Goal: Check status: Check status

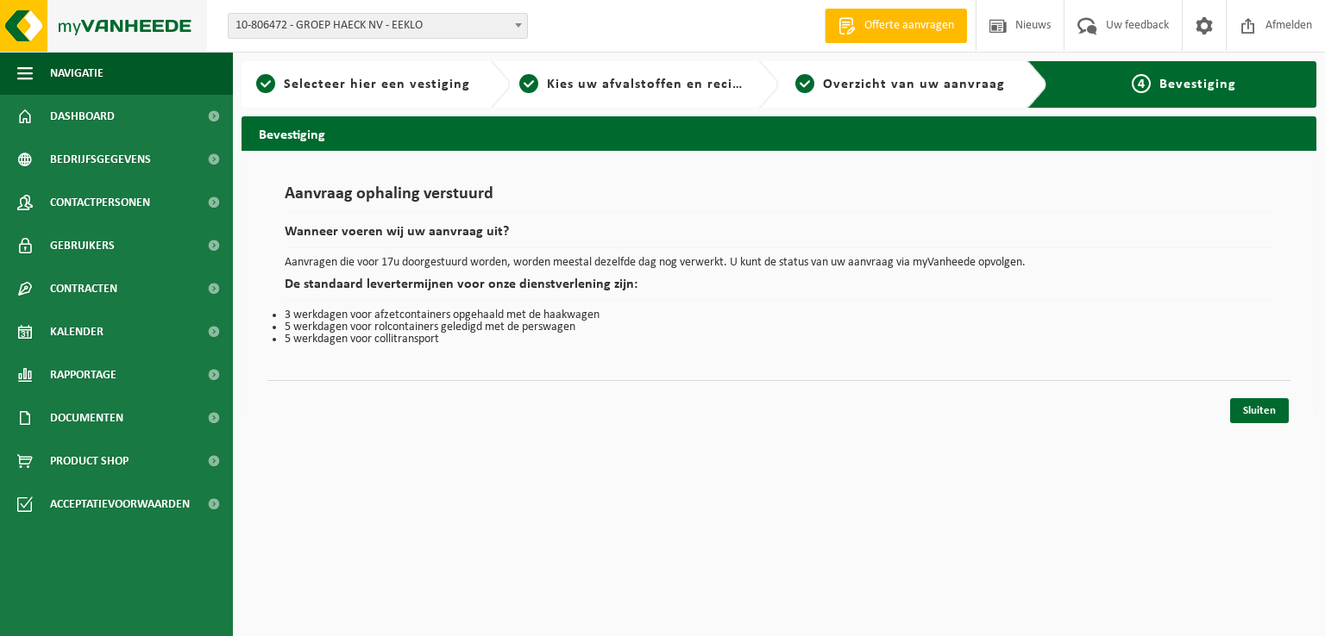
click at [74, 50] on img at bounding box center [103, 26] width 207 height 52
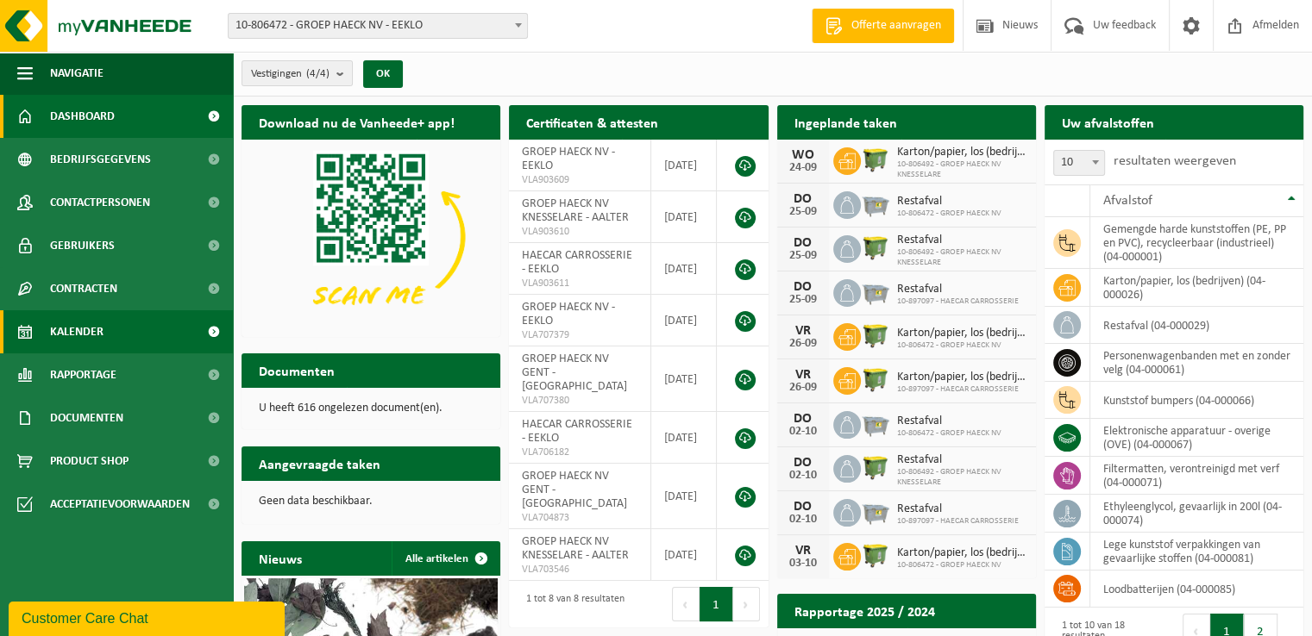
click at [109, 342] on link "Kalender" at bounding box center [116, 331] width 233 height 43
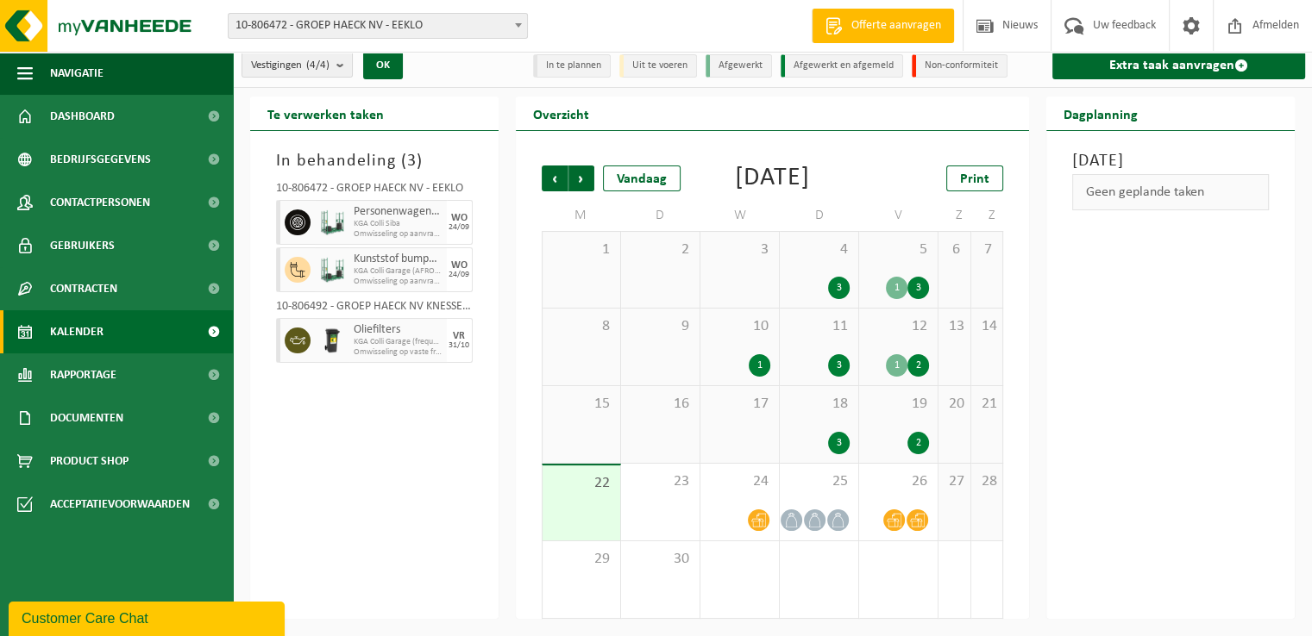
scroll to position [34, 0]
click at [730, 511] on div at bounding box center [739, 520] width 61 height 23
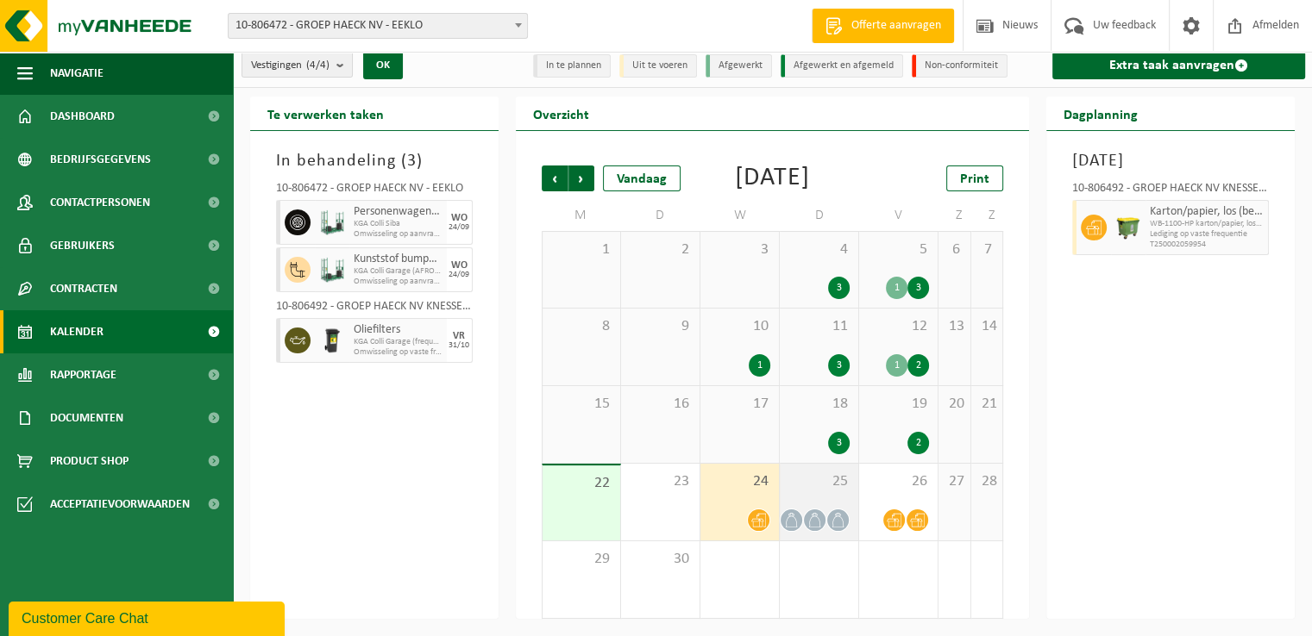
click at [807, 506] on div "25" at bounding box center [819, 502] width 78 height 77
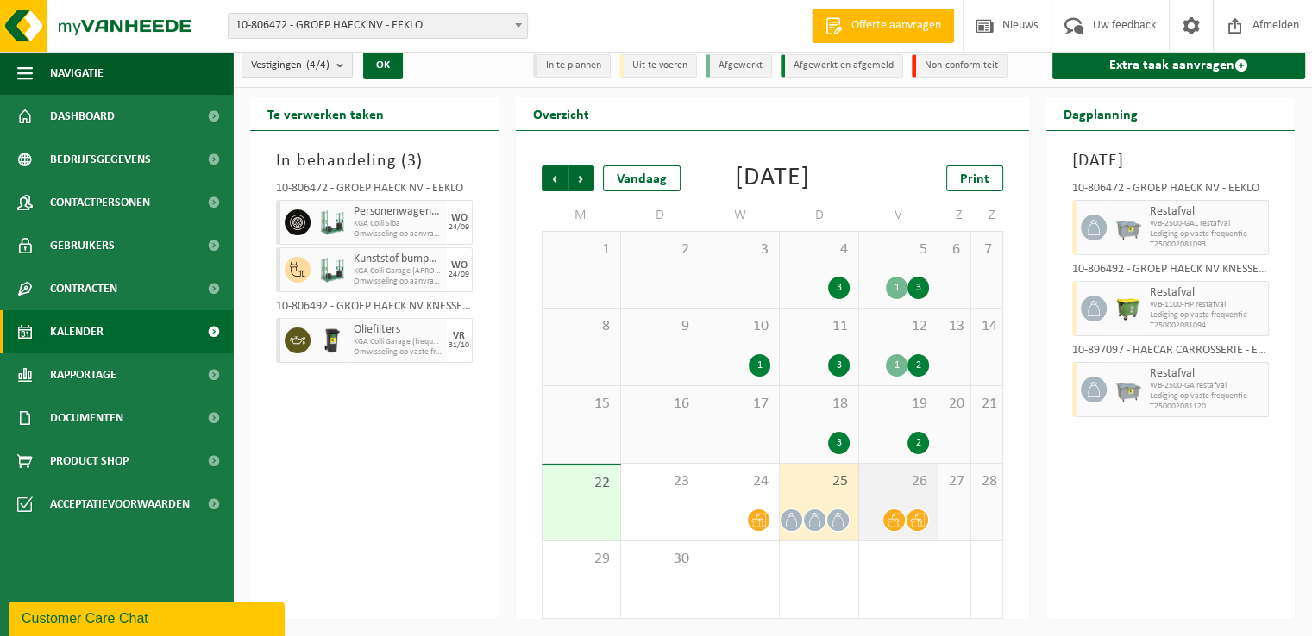
click at [904, 498] on div "26" at bounding box center [898, 502] width 78 height 77
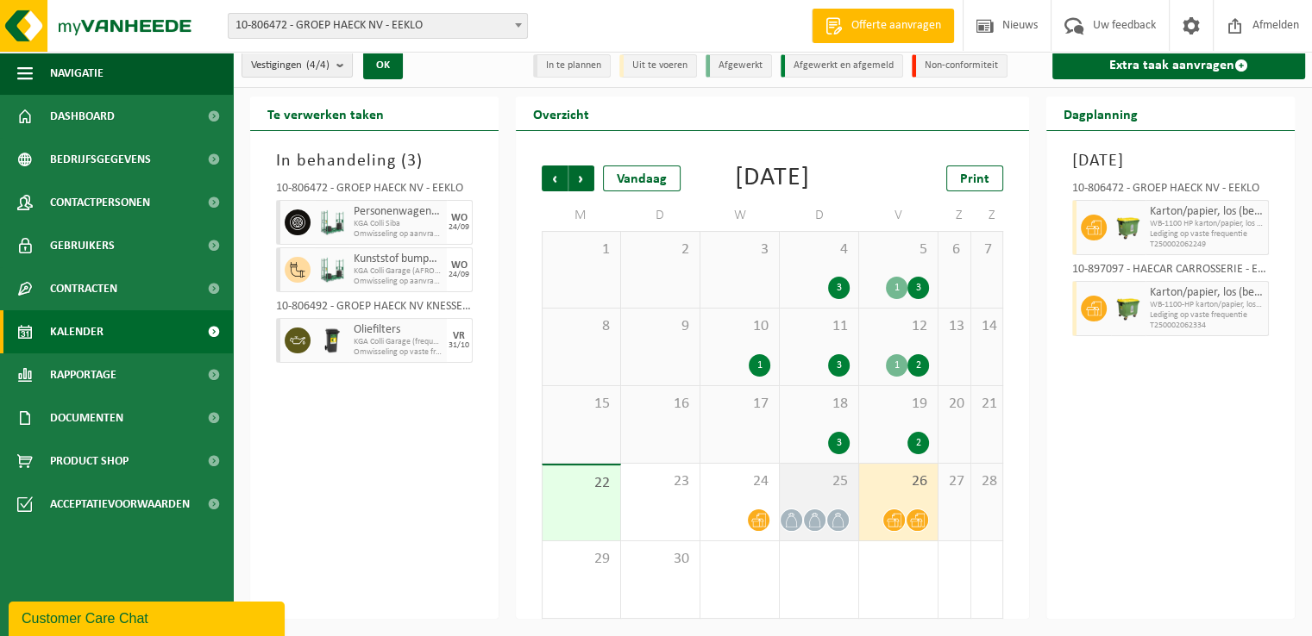
click at [802, 501] on div "25" at bounding box center [819, 502] width 78 height 77
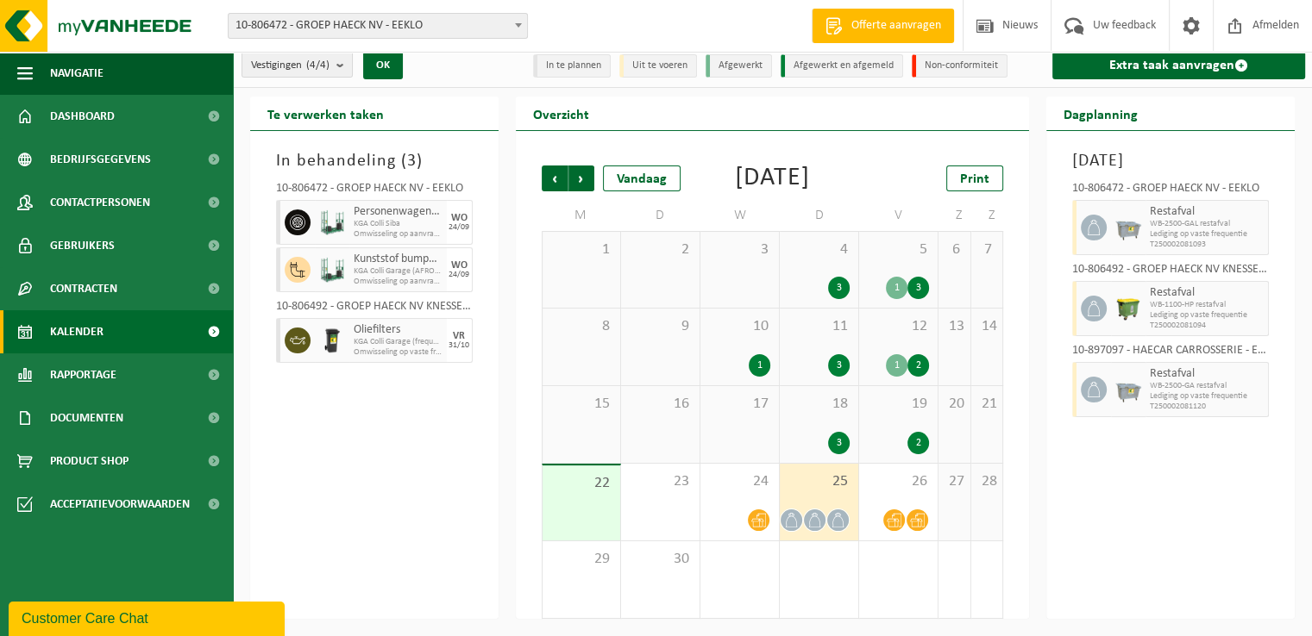
drag, startPoint x: 428, startPoint y: 421, endPoint x: 464, endPoint y: 363, distance: 68.2
click at [428, 422] on div "In behandeling ( 3 ) 10-806472 - GROEP HAECK NV - EEKLO Personenwagenbanden met…" at bounding box center [374, 375] width 248 height 488
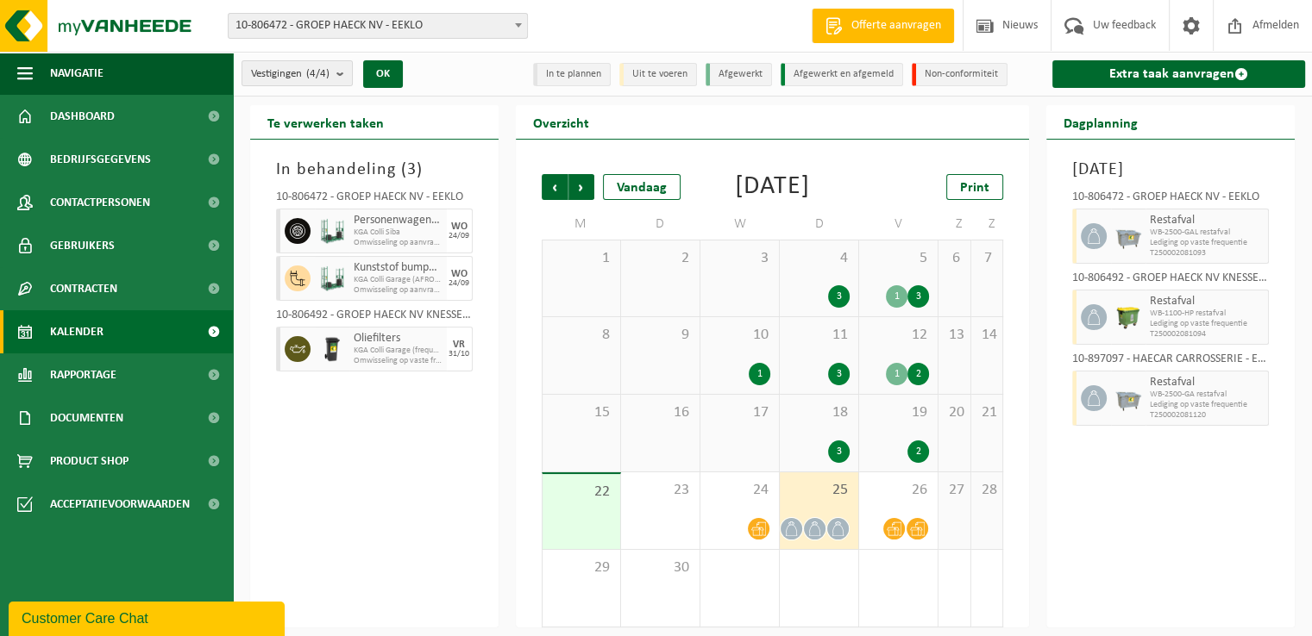
click at [406, 498] on div "In behandeling ( 3 ) 10-806472 - GROEP HAECK NV - EEKLO Personenwagenbanden met…" at bounding box center [374, 384] width 248 height 488
click at [501, 473] on div "Te verwerken taken In behandeling ( 3 ) 10-806472 - GROEP HAECK NV - EEKLO Pers…" at bounding box center [374, 366] width 266 height 523
